Goal: Transaction & Acquisition: Purchase product/service

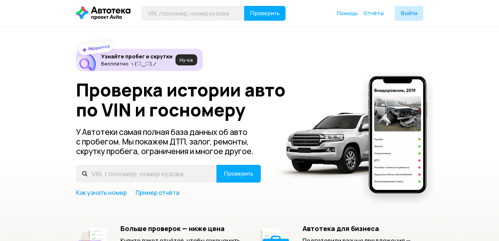
click at [185, 59] on span "Ну‑ка" at bounding box center [186, 60] width 13 height 6
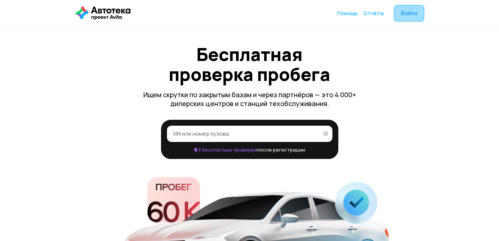
click at [401, 16] on span "Войти" at bounding box center [409, 13] width 17 height 6
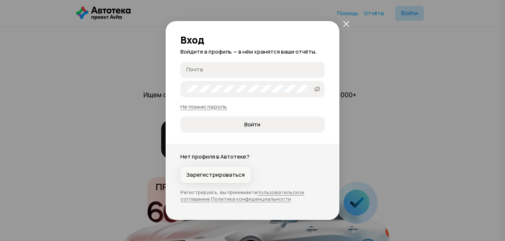
click at [223, 176] on span "Зарегистрироваться" at bounding box center [215, 174] width 58 height 7
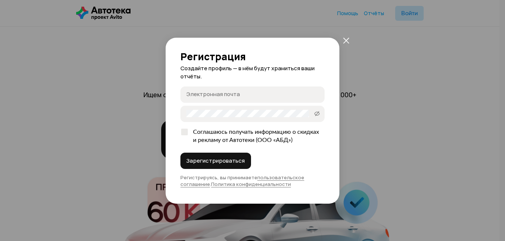
click at [256, 92] on input "Электронная почта" at bounding box center [253, 94] width 135 height 7
paste input "[EMAIL_ADDRESS][DOMAIN_NAME]"
type input "[EMAIL_ADDRESS][DOMAIN_NAME]"
drag, startPoint x: 192, startPoint y: 93, endPoint x: 202, endPoint y: 92, distance: 10.8
click at [202, 92] on label "disk601@mriscan.live disk601@mriscan.live" at bounding box center [252, 94] width 144 height 16
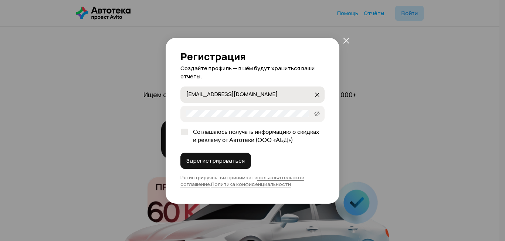
click at [202, 92] on input "[EMAIL_ADDRESS][DOMAIN_NAME]" at bounding box center [249, 94] width 127 height 7
drag, startPoint x: 184, startPoint y: 94, endPoint x: 197, endPoint y: 93, distance: 13.4
click at [197, 93] on label "disk601@mriscan.live disk601@mriscan.live" at bounding box center [252, 94] width 144 height 16
click at [197, 93] on input "[EMAIL_ADDRESS][DOMAIN_NAME]" at bounding box center [249, 94] width 127 height 7
drag, startPoint x: 187, startPoint y: 94, endPoint x: 205, endPoint y: 94, distance: 18.8
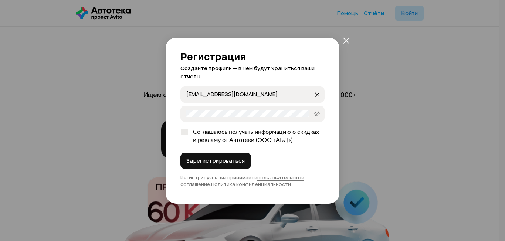
click at [205, 94] on input "[EMAIL_ADDRESS][DOMAIN_NAME]" at bounding box center [249, 94] width 127 height 7
click at [201, 160] on span "Зарегистрироваться" at bounding box center [215, 160] width 58 height 7
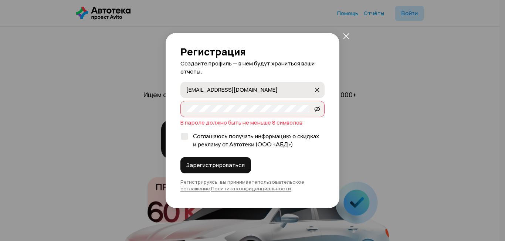
drag, startPoint x: 185, startPoint y: 92, endPoint x: 196, endPoint y: 92, distance: 10.7
click at [196, 92] on label "disk601@mriscan.live disk601@mriscan.live" at bounding box center [252, 90] width 144 height 16
click at [196, 92] on input "[EMAIL_ADDRESS][DOMAIN_NAME]" at bounding box center [249, 89] width 127 height 7
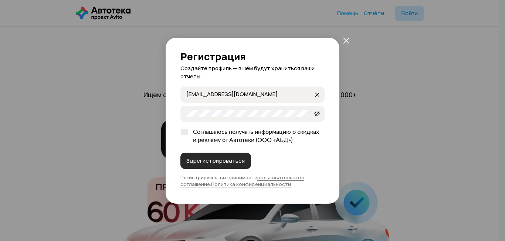
click at [227, 156] on button "Зарегистрироваться" at bounding box center [215, 161] width 71 height 16
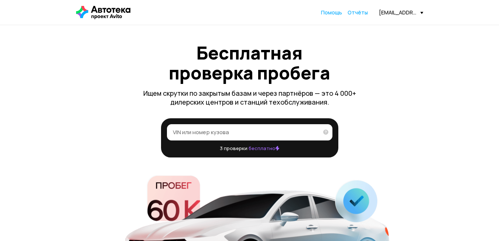
drag, startPoint x: 207, startPoint y: 122, endPoint x: 207, endPoint y: 128, distance: 6.3
click at [207, 123] on div "VIN или номер кузова   3 проверки бесплатно" at bounding box center [249, 137] width 177 height 39
click at [207, 128] on label "VIN или номер кузова" at bounding box center [250, 132] width 166 height 16
click at [207, 128] on input "VIN или номер кузова" at bounding box center [246, 131] width 146 height 7
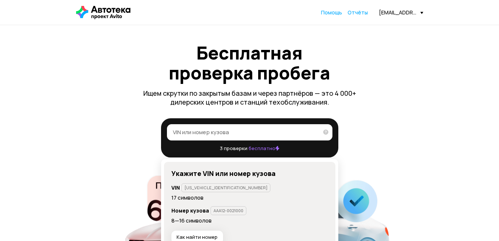
paste input "[US_VEHICLE_IDENTIFICATION_NUMBER]"
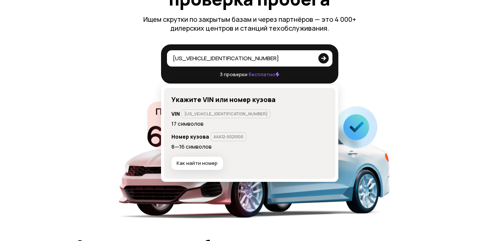
click at [251, 57] on input "[US_VEHICLE_IDENTIFICATION_NUMBER]" at bounding box center [243, 57] width 141 height 7
click at [204, 112] on p "AAA1A23456A123456" at bounding box center [225, 113] width 83 height 5
type input "[US_VEHICLE_IDENTIFICATION_NUMBER]"
click at [363, 65] on div "XW8ED25J2BK553641 XW8ED25J2BK553641   3 проверки бесплатно   Укажите VIN или но…" at bounding box center [249, 63] width 347 height 39
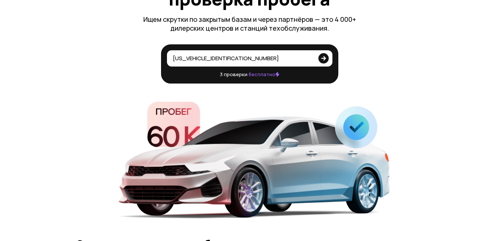
click at [239, 59] on input "[US_VEHICLE_IDENTIFICATION_NUMBER]" at bounding box center [243, 57] width 141 height 7
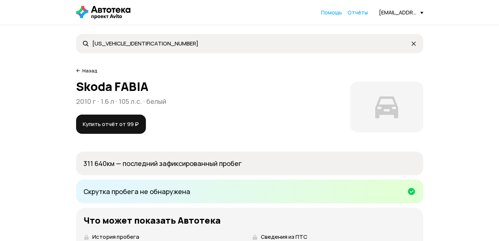
scroll to position [111, 0]
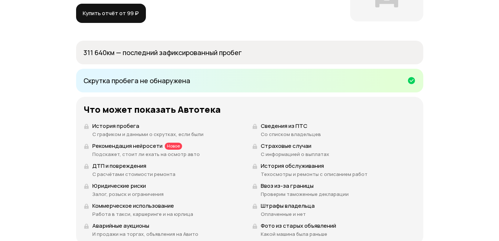
click at [98, 53] on p "311 640 км — последний зафиксированный пробег" at bounding box center [250, 52] width 333 height 9
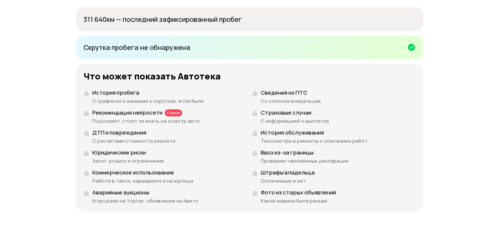
click at [198, 38] on div at bounding box center [249, 47] width 347 height 24
click at [198, 47] on div "Скрутка пробега не обнаружена" at bounding box center [250, 47] width 333 height 12
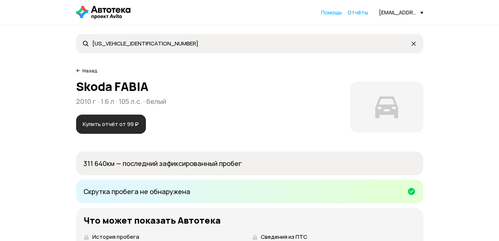
click at [113, 127] on span "Купить отчёт от 99 ₽" at bounding box center [111, 123] width 56 height 7
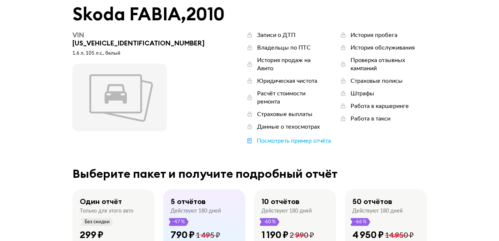
scroll to position [185, 0]
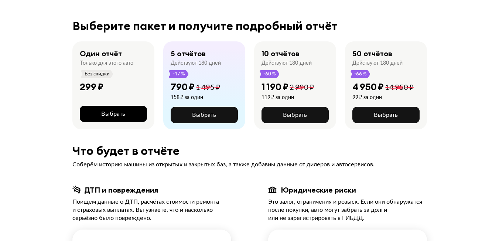
click at [121, 111] on span "Выбрать" at bounding box center [113, 114] width 24 height 6
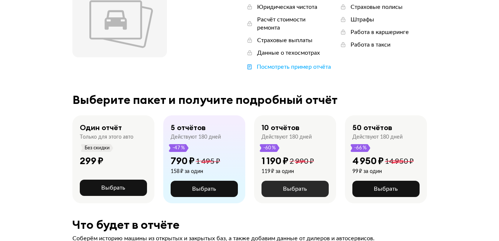
scroll to position [185, 0]
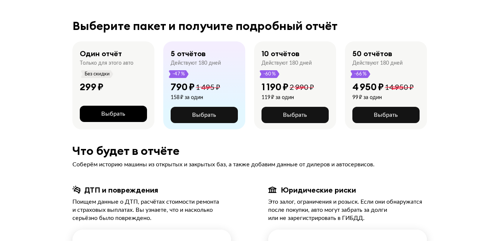
click at [105, 111] on span "Выбрать" at bounding box center [113, 114] width 24 height 6
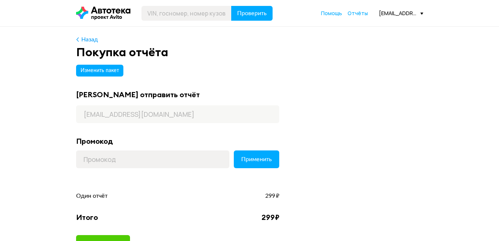
scroll to position [37, 0]
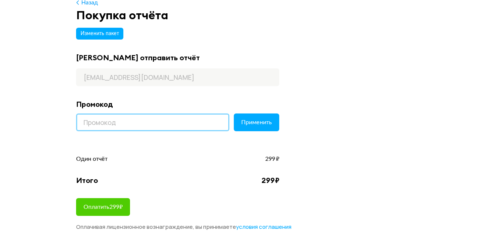
click at [139, 119] on input at bounding box center [152, 122] width 153 height 18
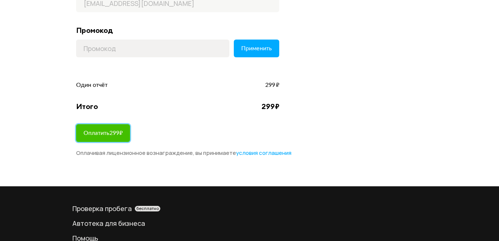
click at [129, 133] on button "Оплатить 299 ₽" at bounding box center [103, 133] width 54 height 18
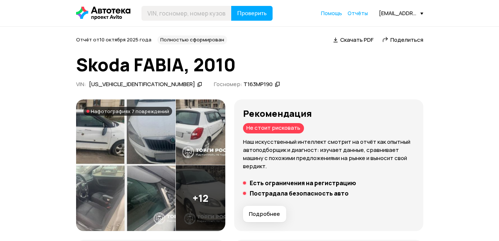
scroll to position [74, 0]
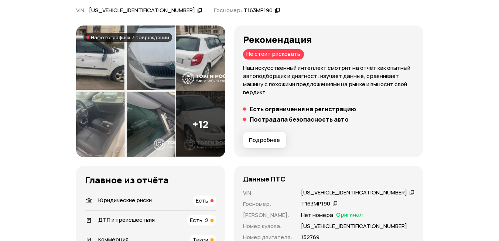
click at [272, 137] on span "Подробнее" at bounding box center [264, 139] width 31 height 7
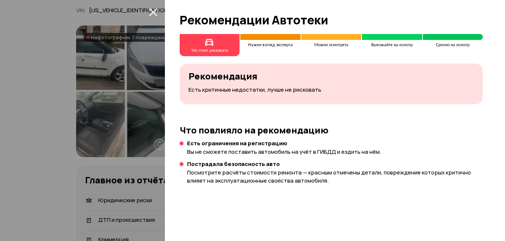
click at [154, 11] on icon "закрыть" at bounding box center [153, 12] width 8 height 8
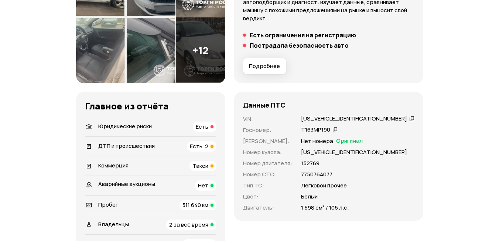
scroll to position [222, 0]
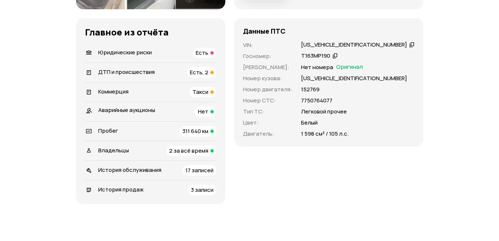
click at [208, 53] on span "Есть" at bounding box center [202, 53] width 13 height 8
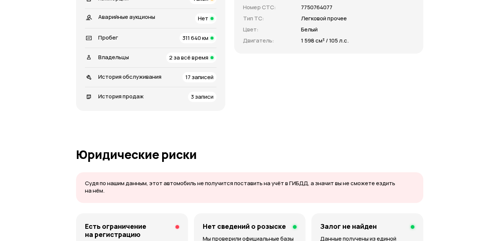
scroll to position [278, 0]
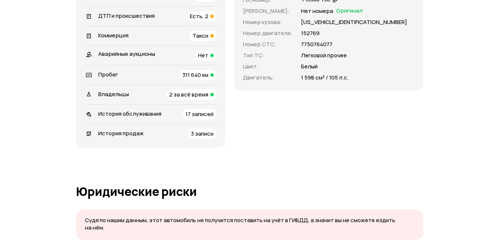
click at [214, 137] on span "3 записи" at bounding box center [202, 134] width 23 height 8
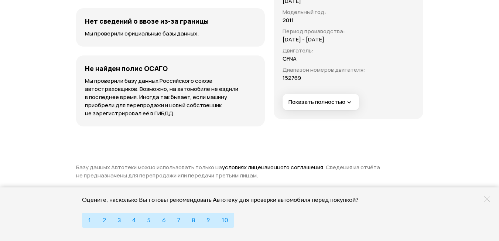
scroll to position [2628, 0]
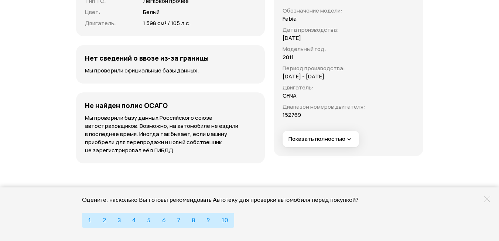
click at [345, 136] on icon "button" at bounding box center [348, 139] width 7 height 7
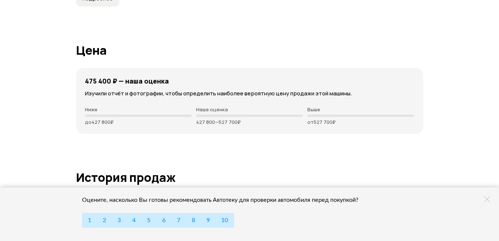
scroll to position [1889, 0]
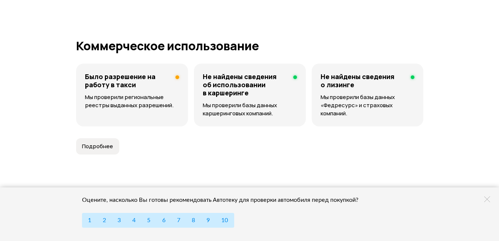
click at [110, 143] on span "Подробнее" at bounding box center [97, 146] width 31 height 7
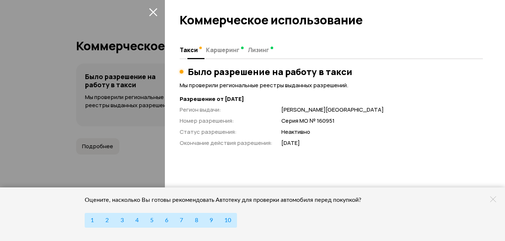
click at [217, 52] on span "Каршеринг" at bounding box center [223, 49] width 34 height 7
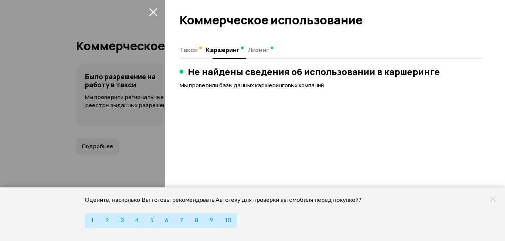
click at [253, 51] on span "Лизинг" at bounding box center [258, 49] width 21 height 7
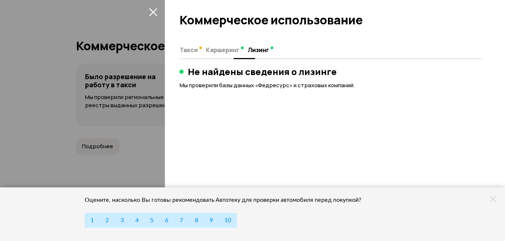
click at [186, 48] on span "Такси" at bounding box center [189, 49] width 18 height 7
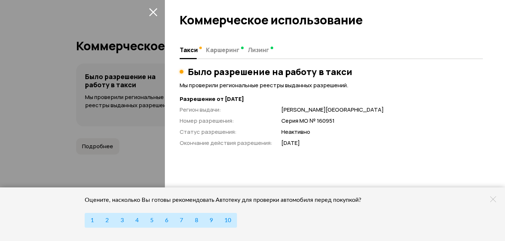
click at [150, 11] on icon "закрыть" at bounding box center [153, 12] width 8 height 8
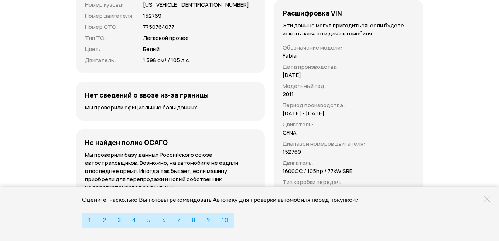
scroll to position [2628, 0]
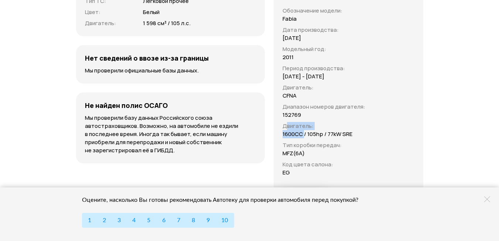
drag, startPoint x: 267, startPoint y: 119, endPoint x: 286, endPoint y: 123, distance: 18.8
click at [286, 123] on div "Обозначение модели : Fabia Дата производства : [DATE] Модельный год : 2011 Пери…" at bounding box center [324, 92] width 83 height 170
click at [367, 130] on div "Расшифровка VIN Эти данные могут пригодиться, если будете искать запчасти для а…" at bounding box center [348, 88] width 149 height 251
drag, startPoint x: 265, startPoint y: 120, endPoint x: 334, endPoint y: 126, distance: 69.7
click at [334, 126] on div "Обозначение модели : Fabia Дата производства : [DATE] Модельный год : 2011 Пери…" at bounding box center [324, 92] width 83 height 170
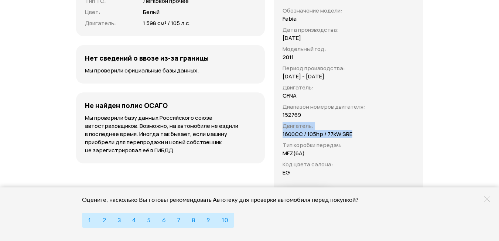
scroll to position [2665, 0]
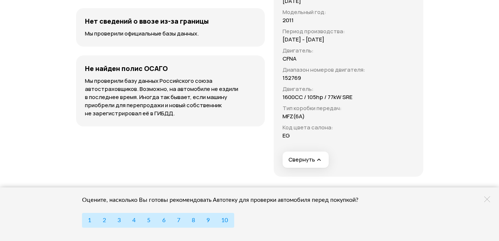
click at [283, 104] on p "Тип коробки передач :" at bounding box center [324, 108] width 83 height 8
drag, startPoint x: 265, startPoint y: 101, endPoint x: 290, endPoint y: 106, distance: 26.0
click at [290, 106] on div "Обозначение модели : Fabia Дата производства : [DATE] Модельный год : 2011 Пери…" at bounding box center [324, 55] width 83 height 170
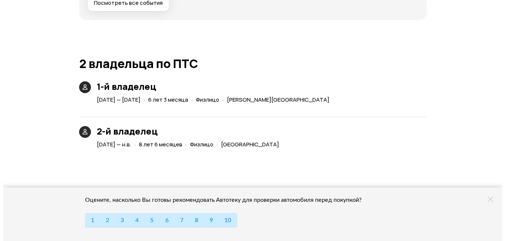
scroll to position [1556, 0]
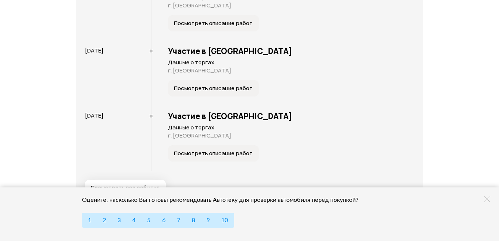
click at [232, 150] on span "Посмотреть описание работ" at bounding box center [213, 153] width 79 height 7
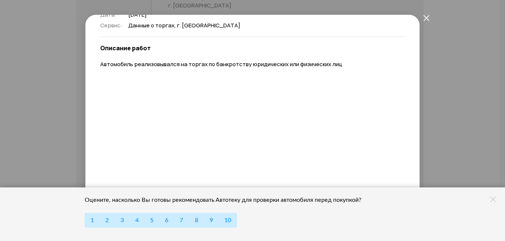
scroll to position [0, 0]
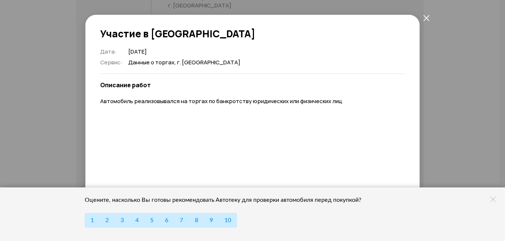
click at [425, 19] on icon "закрыть" at bounding box center [426, 18] width 6 height 6
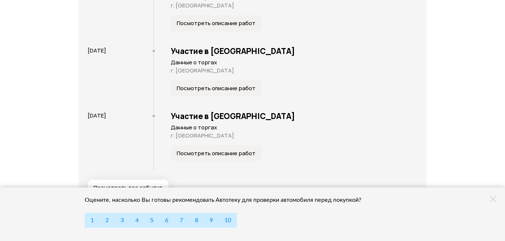
click at [496, 201] on icon at bounding box center [493, 199] width 6 height 6
click at [496, 201] on div "Отчёт от [DATE] Полностью сформирован   Скачать PDF   Поделиться Skoda FABIA, 2…" at bounding box center [252, 38] width 505 height 3136
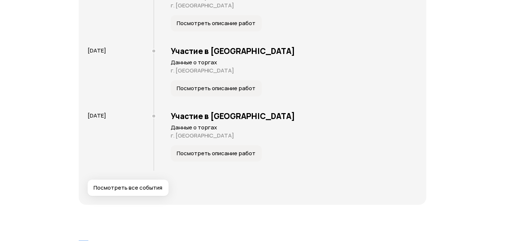
click at [144, 180] on button "Посмотреть все события" at bounding box center [128, 188] width 81 height 16
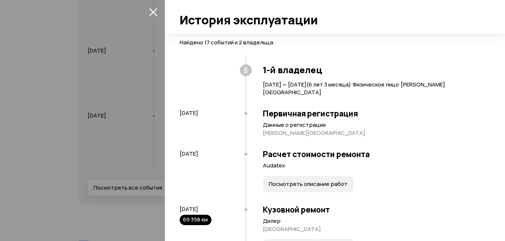
scroll to position [37, 0]
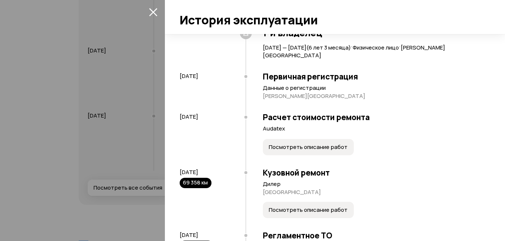
click at [328, 151] on span "Посмотреть описание работ" at bounding box center [308, 146] width 79 height 7
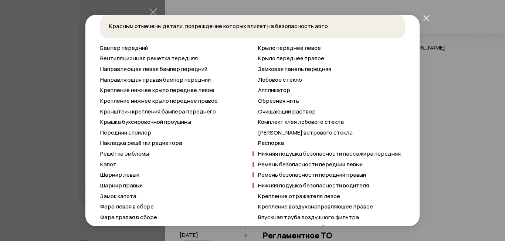
scroll to position [333, 0]
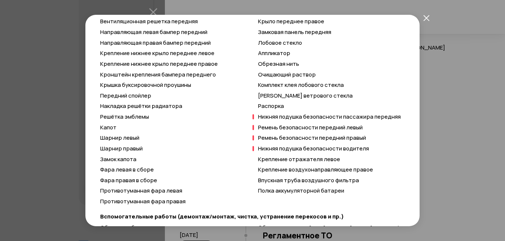
click at [425, 20] on icon "закрыть" at bounding box center [426, 18] width 6 height 6
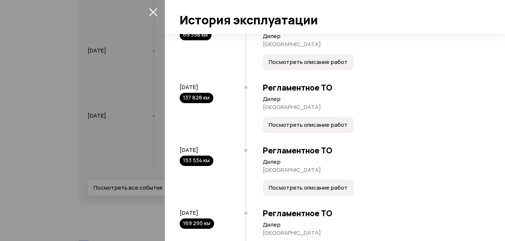
scroll to position [259, 0]
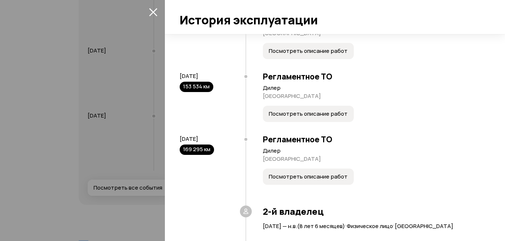
click at [300, 111] on button "Посмотреть описание работ" at bounding box center [308, 114] width 91 height 16
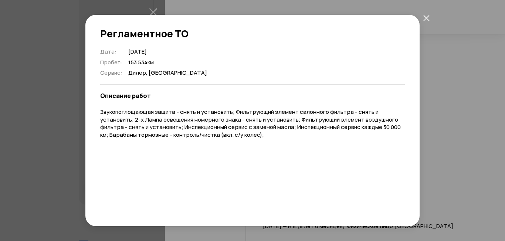
click at [422, 19] on button "закрыть" at bounding box center [425, 17] width 13 height 13
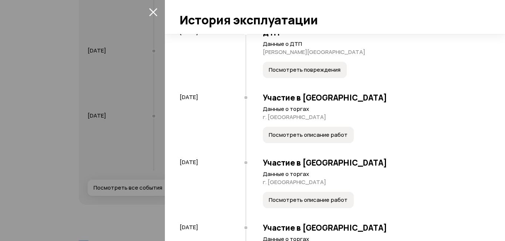
scroll to position [776, 0]
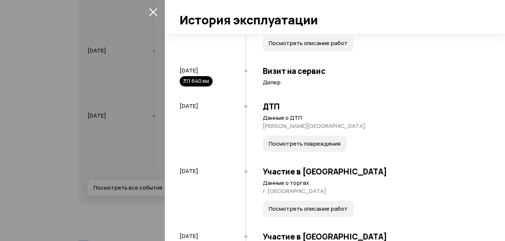
click at [300, 145] on span "Посмотреть повреждения" at bounding box center [305, 143] width 72 height 7
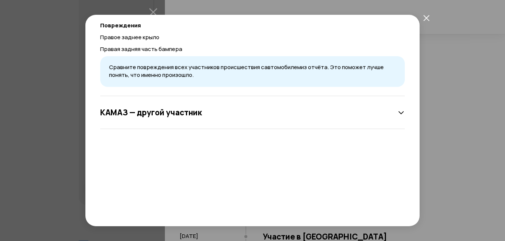
scroll to position [77, 0]
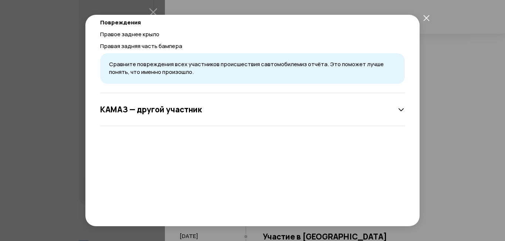
click at [397, 107] on icon at bounding box center [400, 109] width 7 height 7
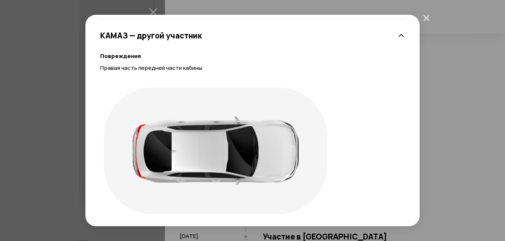
scroll to position [153, 0]
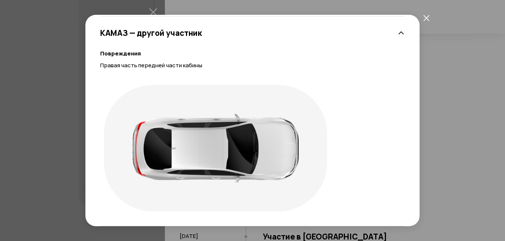
drag, startPoint x: 195, startPoint y: 153, endPoint x: 207, endPoint y: 114, distance: 40.7
click at [207, 113] on div at bounding box center [215, 148] width 223 height 126
click at [208, 139] on div at bounding box center [215, 148] width 166 height 69
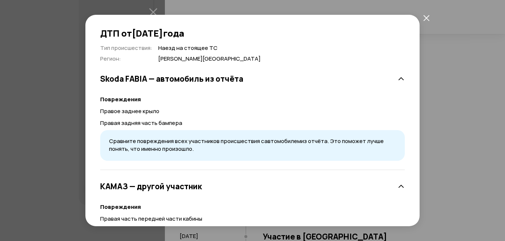
scroll to position [37, 0]
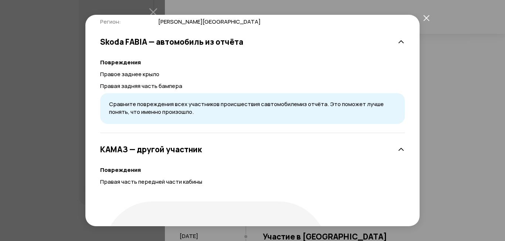
click at [427, 18] on icon "закрыть" at bounding box center [426, 18] width 6 height 6
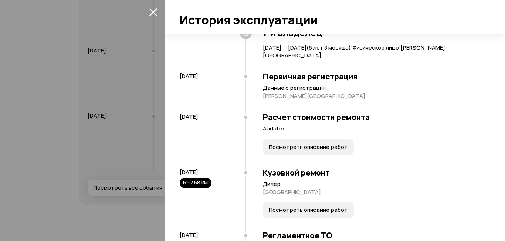
scroll to position [111, 0]
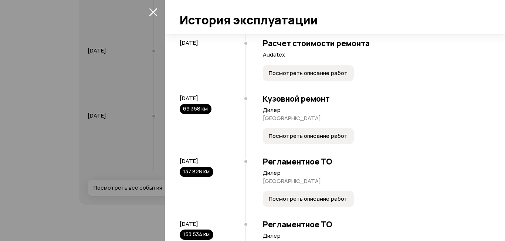
click at [281, 143] on button "Посмотреть описание работ" at bounding box center [308, 136] width 91 height 16
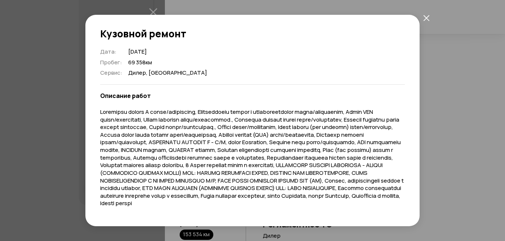
scroll to position [37, 0]
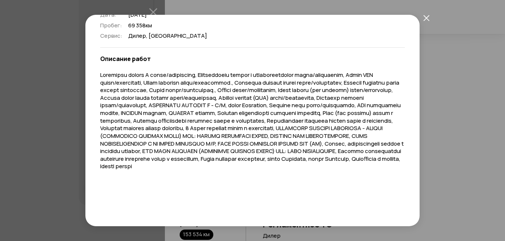
click at [422, 17] on button "закрыть" at bounding box center [425, 17] width 13 height 13
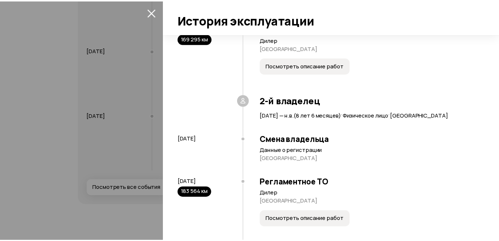
scroll to position [406, 0]
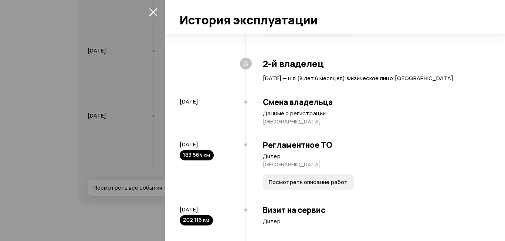
click at [154, 11] on icon "закрыть" at bounding box center [153, 12] width 8 height 8
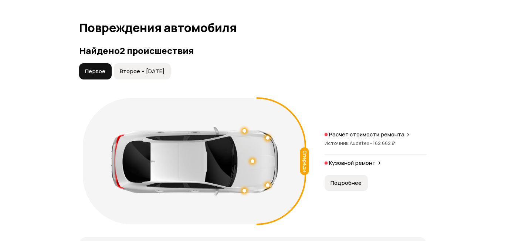
scroll to position [854, 0]
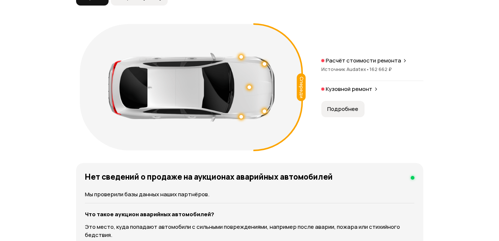
click at [302, 78] on div "Спереди" at bounding box center [301, 87] width 9 height 28
click at [360, 85] on p "Кузовной ремонт" at bounding box center [349, 88] width 47 height 7
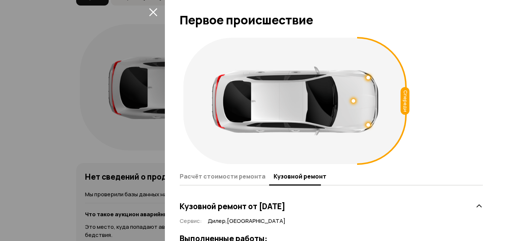
drag, startPoint x: 360, startPoint y: 104, endPoint x: 346, endPoint y: 81, distance: 27.4
click at [337, 75] on div at bounding box center [295, 101] width 166 height 69
drag, startPoint x: 363, startPoint y: 103, endPoint x: 365, endPoint y: 106, distance: 4.5
click at [363, 102] on div at bounding box center [295, 101] width 166 height 69
click at [366, 108] on div at bounding box center [295, 101] width 166 height 69
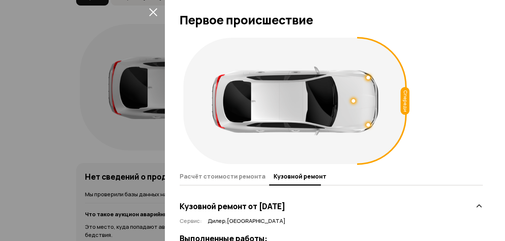
click at [151, 10] on icon "закрыть" at bounding box center [153, 12] width 8 height 8
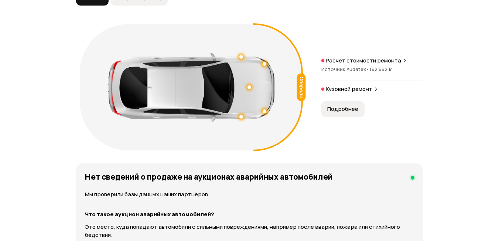
click at [336, 57] on p "Расчёт стоимости ремонта" at bounding box center [363, 60] width 75 height 7
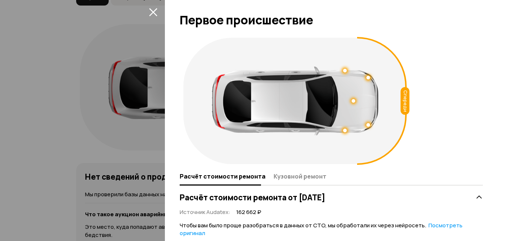
click at [366, 88] on div at bounding box center [295, 101] width 166 height 69
click at [396, 97] on icon at bounding box center [382, 101] width 50 height 128
drag, startPoint x: 409, startPoint y: 101, endPoint x: 402, endPoint y: 117, distance: 17.4
click at [402, 116] on div "Спереди" at bounding box center [382, 101] width 50 height 128
drag, startPoint x: 365, startPoint y: 113, endPoint x: 361, endPoint y: 86, distance: 26.8
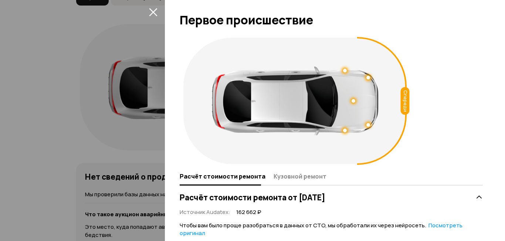
click at [361, 86] on div at bounding box center [295, 101] width 166 height 69
click at [310, 171] on button "Кузовной ремонт" at bounding box center [298, 176] width 55 height 14
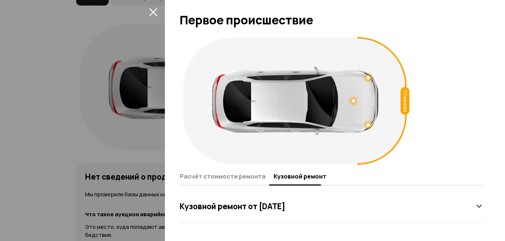
click at [476, 209] on icon at bounding box center [478, 205] width 7 height 7
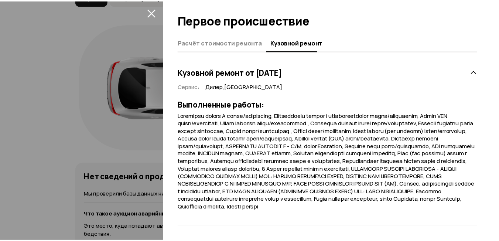
scroll to position [0, 0]
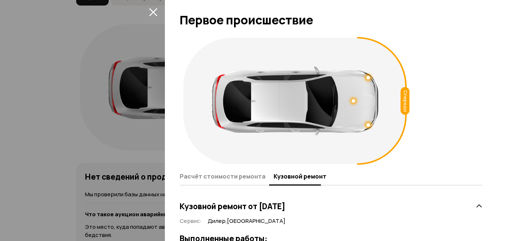
click at [152, 11] on icon "закрыть" at bounding box center [153, 12] width 8 height 8
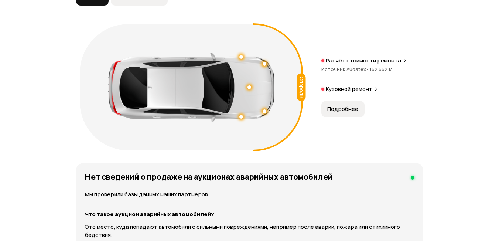
click at [356, 66] on span "Источник Audatex •" at bounding box center [345, 69] width 48 height 7
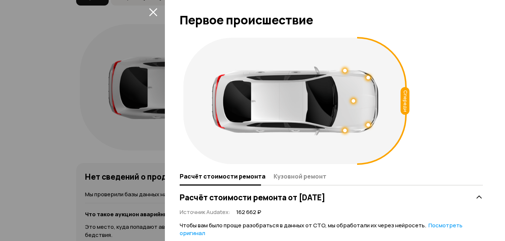
click at [155, 13] on icon "закрыть" at bounding box center [153, 12] width 8 height 8
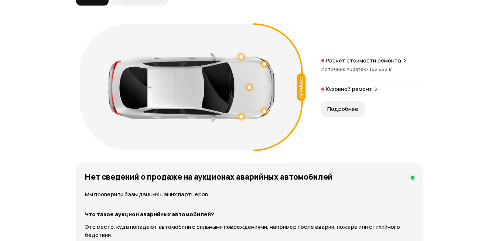
click at [353, 88] on div "Кузовной ремонт" at bounding box center [372, 91] width 102 height 12
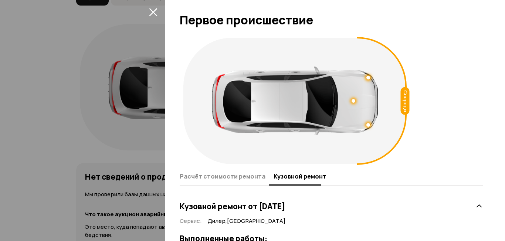
click at [154, 20] on div at bounding box center [252, 120] width 505 height 241
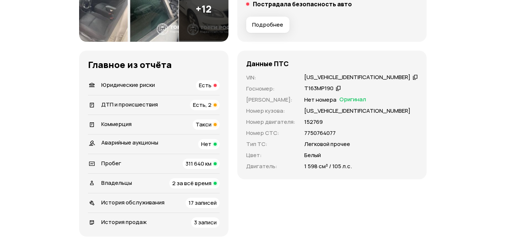
scroll to position [41, 0]
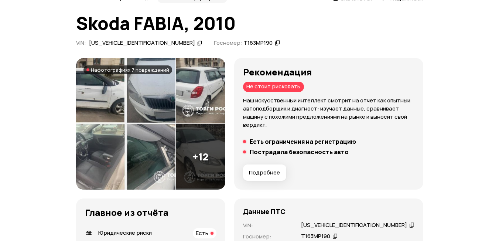
click at [92, 85] on img at bounding box center [125, 124] width 99 height 132
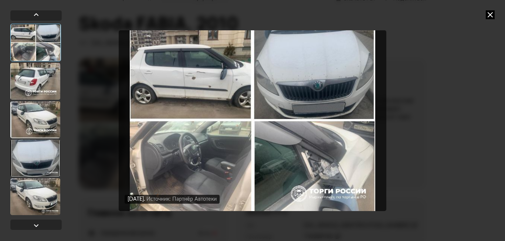
click at [28, 76] on div at bounding box center [35, 81] width 50 height 37
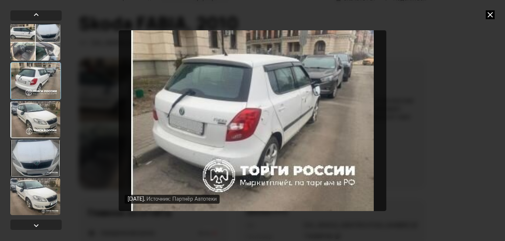
click at [46, 117] on div at bounding box center [35, 119] width 50 height 37
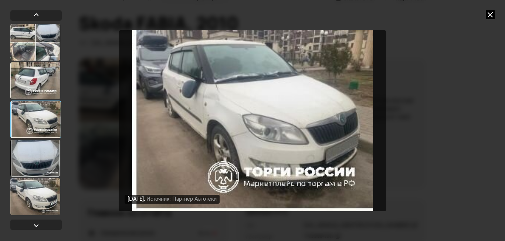
click at [38, 148] on div at bounding box center [35, 158] width 50 height 37
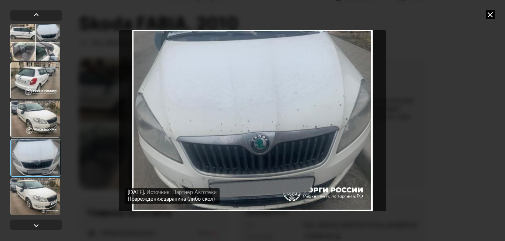
click at [40, 185] on div at bounding box center [35, 196] width 50 height 37
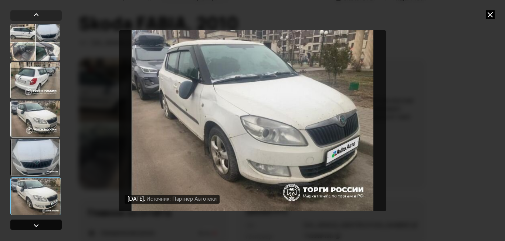
click at [33, 222] on div at bounding box center [36, 225] width 9 height 9
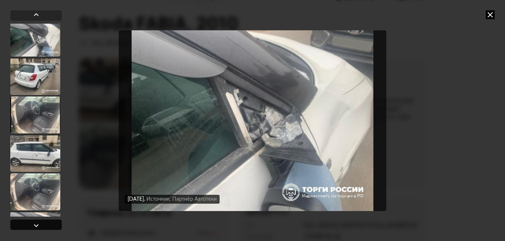
scroll to position [196, 0]
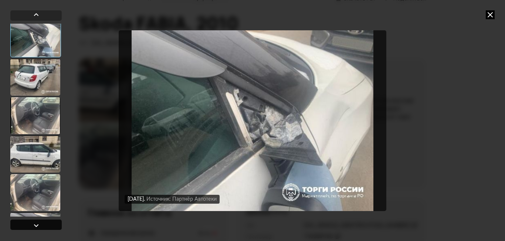
click at [33, 224] on div at bounding box center [36, 225] width 9 height 9
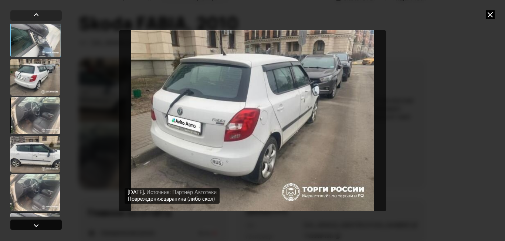
click at [34, 224] on div at bounding box center [36, 225] width 9 height 9
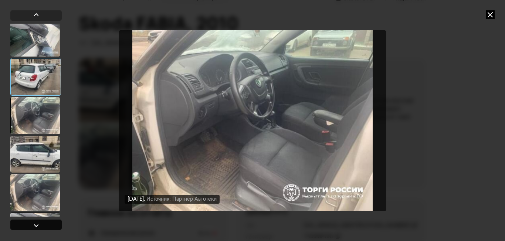
click at [34, 224] on div at bounding box center [36, 225] width 9 height 9
click at [35, 225] on div at bounding box center [36, 225] width 9 height 9
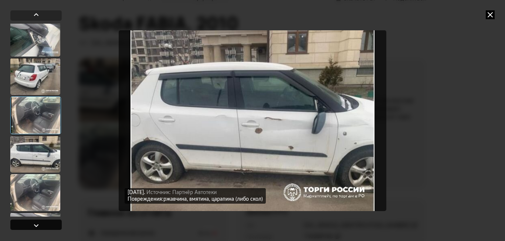
click at [35, 225] on div at bounding box center [36, 225] width 9 height 9
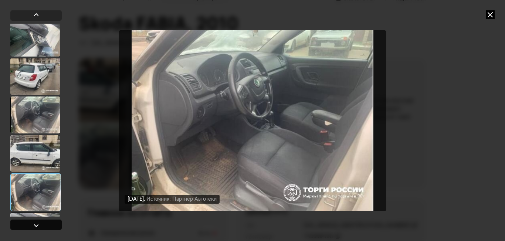
click at [35, 225] on div at bounding box center [36, 225] width 9 height 9
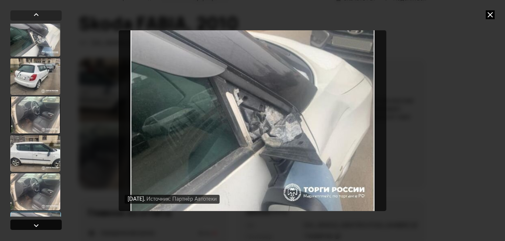
click at [35, 225] on div at bounding box center [36, 225] width 9 height 9
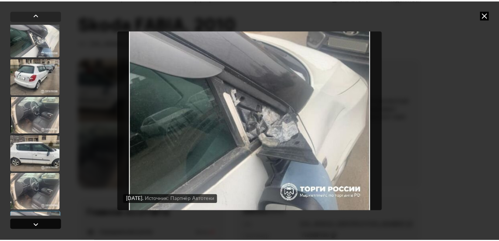
scroll to position [384, 0]
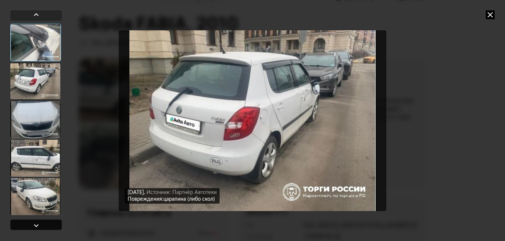
click at [36, 225] on div at bounding box center [36, 225] width 9 height 9
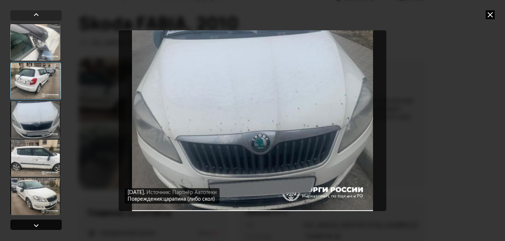
click at [36, 225] on div at bounding box center [36, 225] width 9 height 9
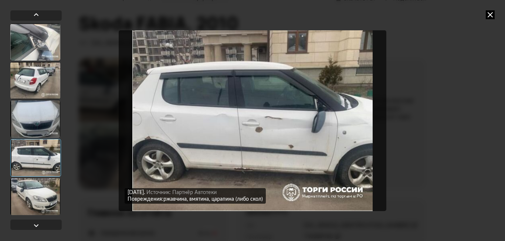
click at [487, 16] on icon at bounding box center [490, 14] width 9 height 9
